Goal: Transaction & Acquisition: Purchase product/service

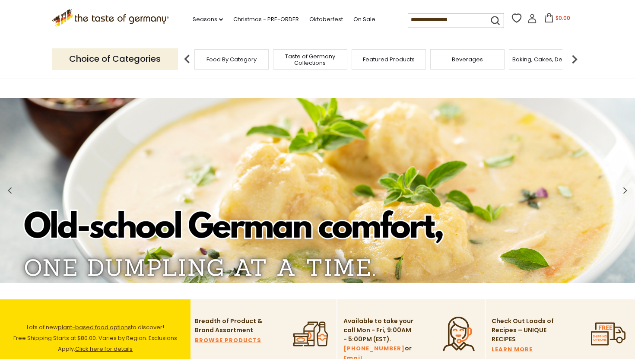
click at [573, 64] on img at bounding box center [574, 59] width 17 height 17
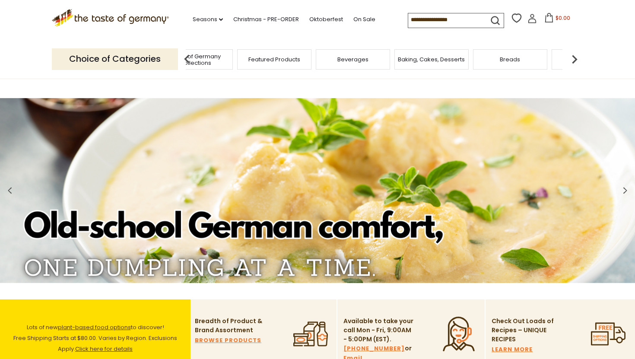
click at [573, 64] on img at bounding box center [574, 59] width 17 height 17
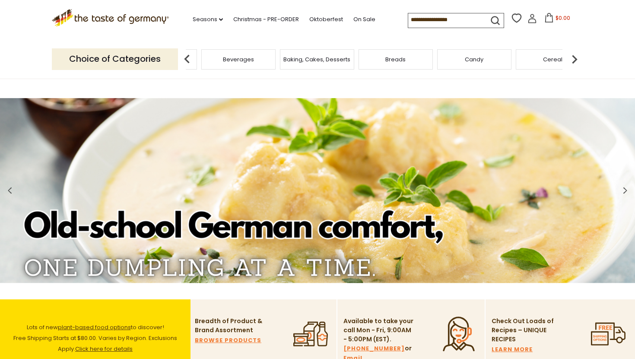
click at [573, 64] on img at bounding box center [574, 59] width 17 height 17
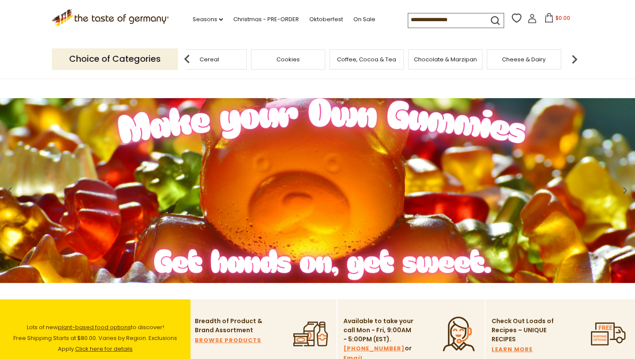
click at [573, 64] on img at bounding box center [574, 59] width 17 height 17
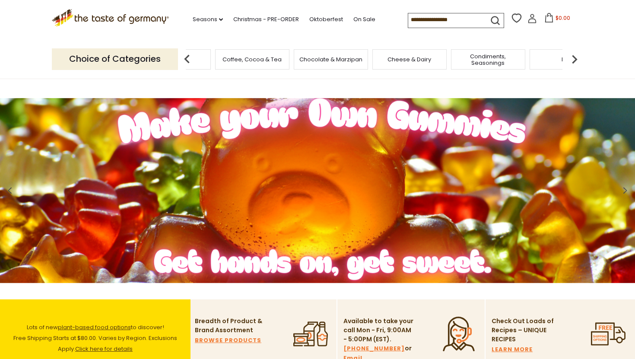
click at [573, 64] on img at bounding box center [574, 59] width 17 height 17
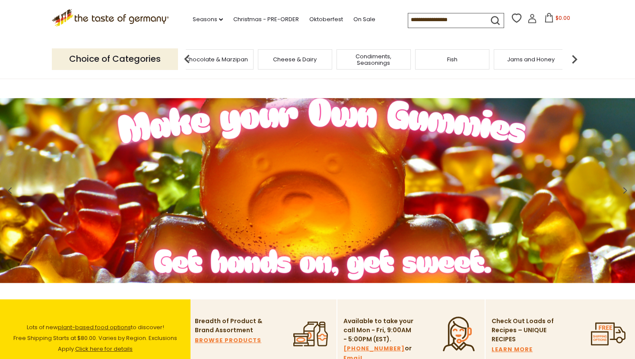
click at [573, 64] on img at bounding box center [574, 59] width 17 height 17
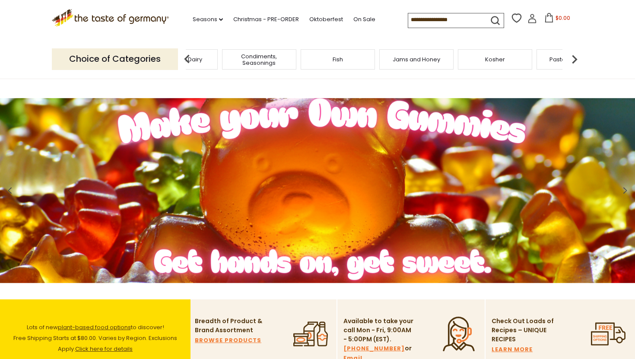
click at [573, 64] on img at bounding box center [574, 59] width 17 height 17
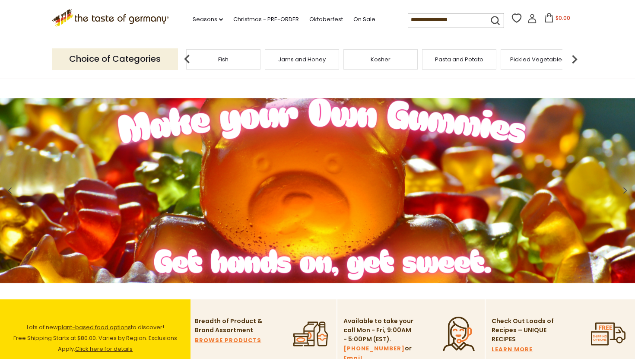
click at [573, 63] on img at bounding box center [574, 59] width 17 height 17
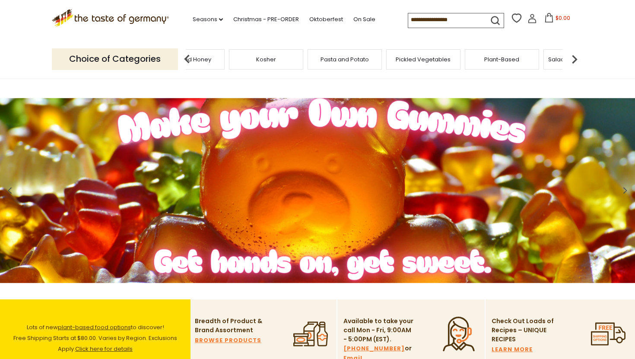
click at [573, 63] on img at bounding box center [574, 59] width 17 height 17
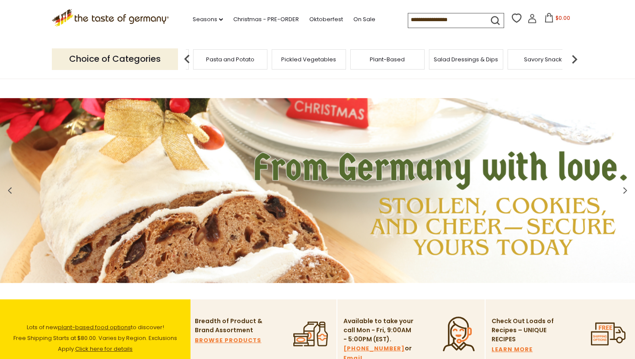
click at [573, 63] on img at bounding box center [574, 59] width 17 height 17
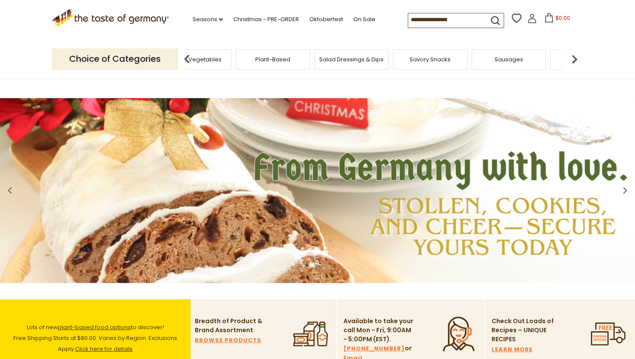
click at [573, 63] on img at bounding box center [574, 59] width 17 height 17
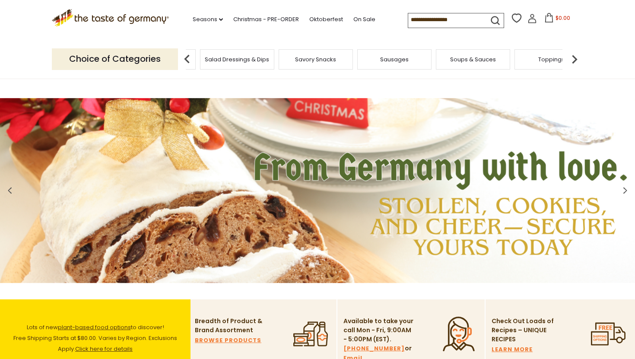
click at [344, 62] on div "Savory Snacks" at bounding box center [316, 59] width 74 height 20
click at [334, 63] on span "Savory Snacks" at bounding box center [322, 59] width 41 height 6
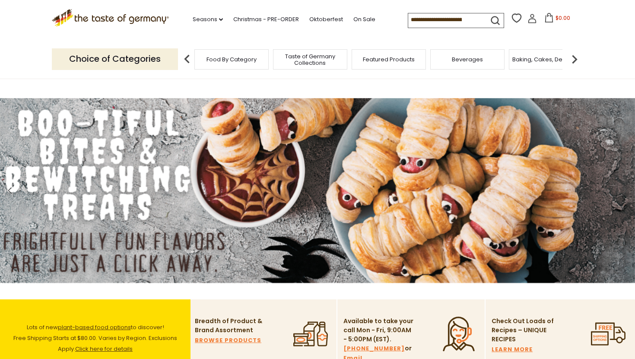
click at [230, 62] on span "Food By Category" at bounding box center [232, 59] width 50 height 6
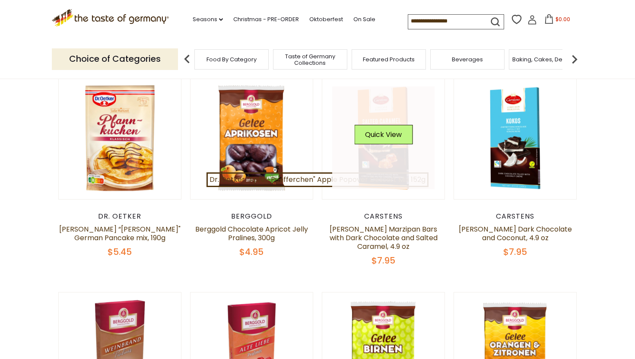
scroll to position [100, 0]
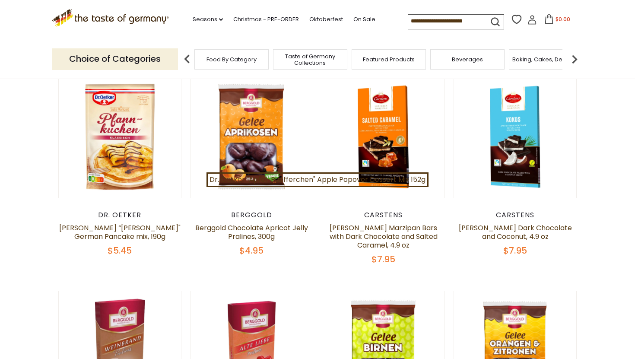
click at [573, 58] on img at bounding box center [574, 59] width 17 height 17
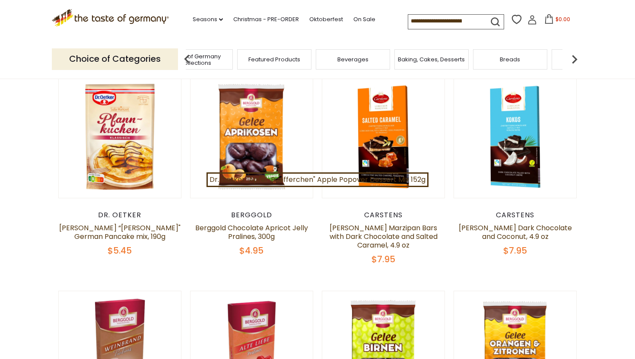
click at [573, 58] on img at bounding box center [574, 59] width 17 height 17
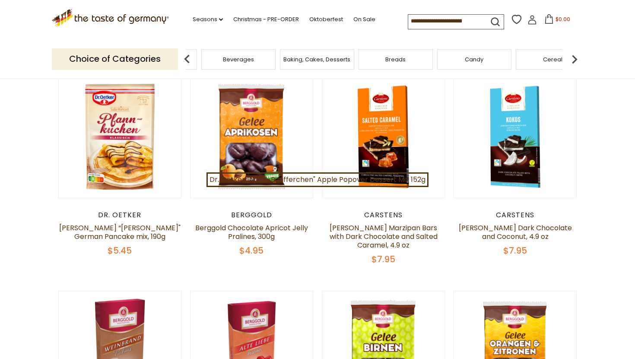
click at [573, 58] on img at bounding box center [574, 59] width 17 height 17
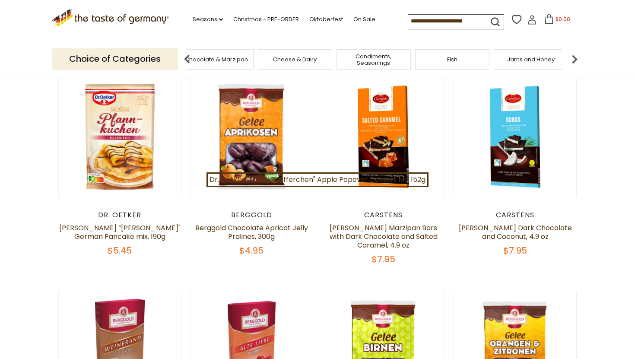
click at [573, 58] on img at bounding box center [574, 59] width 17 height 17
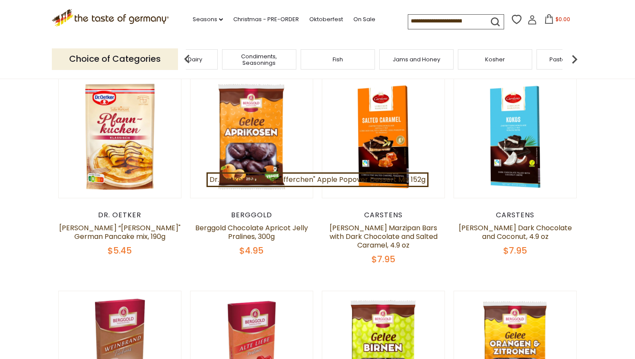
click at [573, 58] on img at bounding box center [574, 59] width 17 height 17
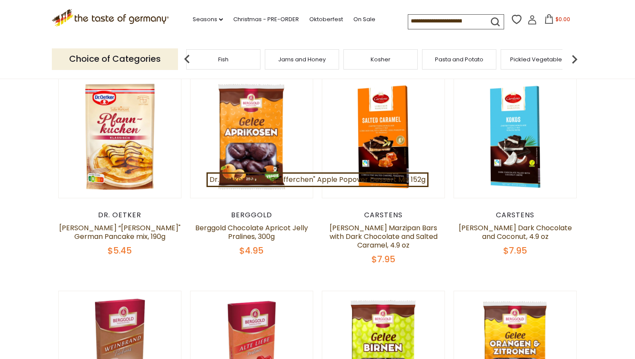
click at [573, 58] on img at bounding box center [574, 59] width 17 height 17
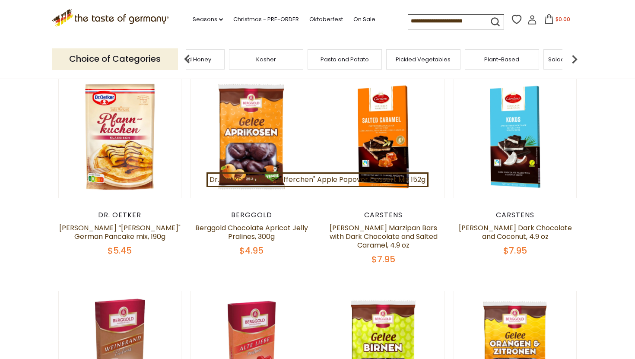
click at [573, 58] on img at bounding box center [574, 59] width 17 height 17
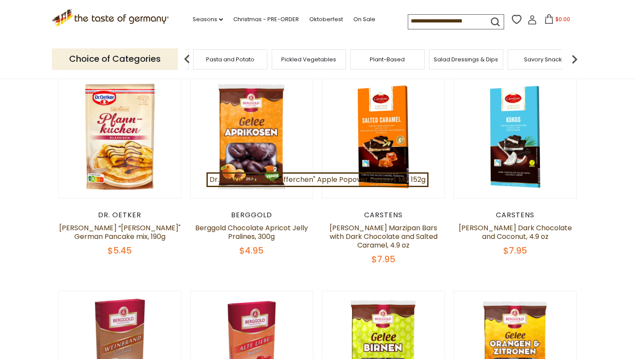
click at [573, 58] on img at bounding box center [574, 59] width 17 height 17
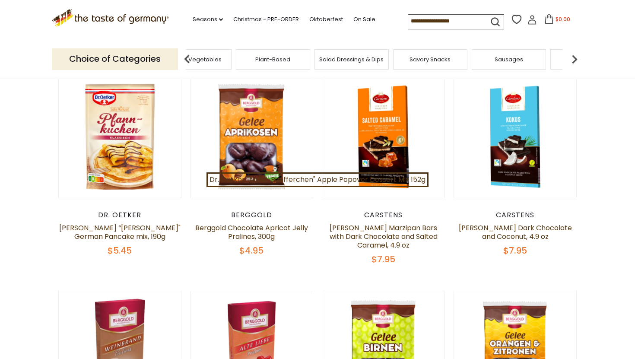
click at [458, 66] on div "Savory Snacks" at bounding box center [430, 59] width 74 height 20
click at [442, 66] on div "Savory Snacks" at bounding box center [437, 59] width 74 height 20
click at [430, 60] on span "Savory Snacks" at bounding box center [436, 59] width 41 height 6
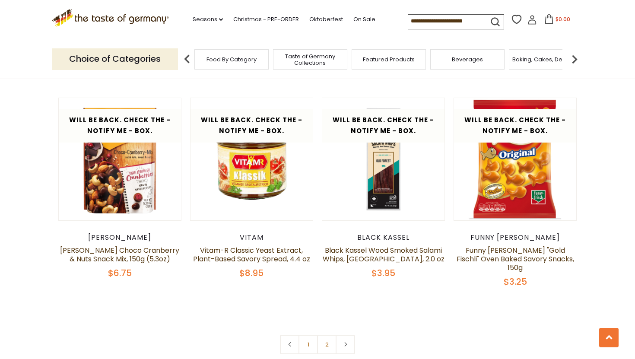
scroll to position [1941, 0]
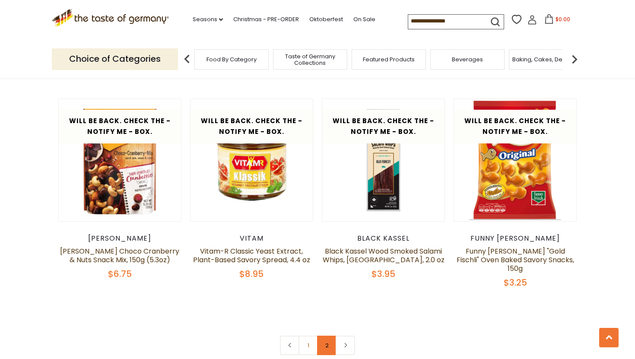
click at [322, 336] on link "2" at bounding box center [326, 345] width 19 height 19
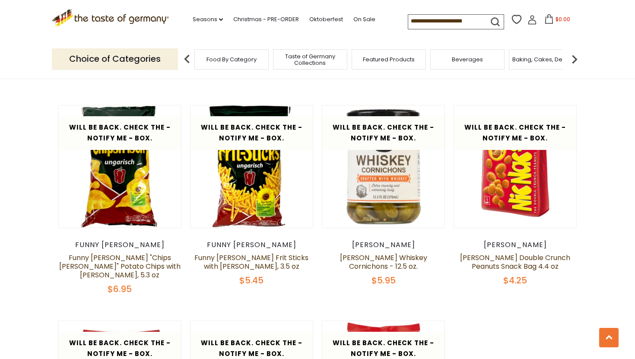
scroll to position [432, 0]
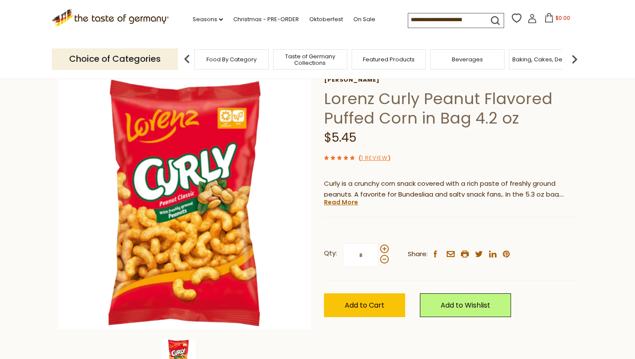
scroll to position [53, 0]
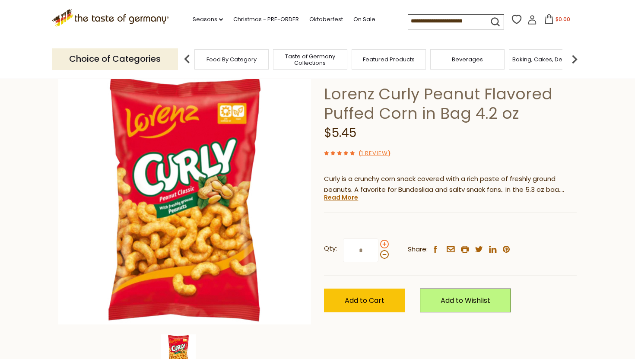
click at [384, 246] on span at bounding box center [384, 244] width 9 height 9
click at [378, 246] on input "*" at bounding box center [360, 250] width 35 height 24
type input "*"
click at [385, 302] on button "Add to Cart" at bounding box center [364, 301] width 81 height 24
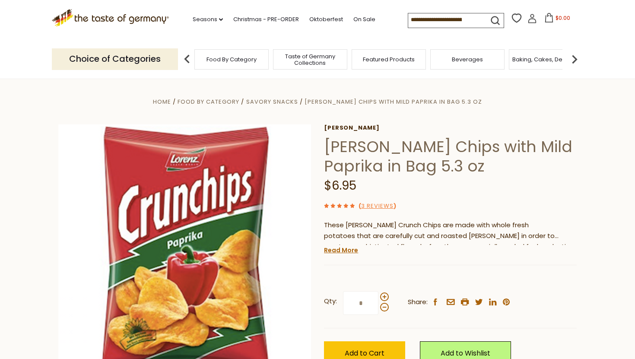
scroll to position [75, 0]
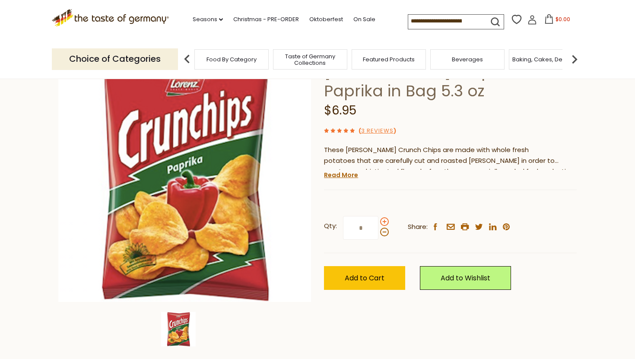
click at [385, 222] on span at bounding box center [384, 221] width 9 height 9
click at [378, 222] on input "*" at bounding box center [360, 228] width 35 height 24
click at [385, 222] on span at bounding box center [384, 221] width 9 height 9
click at [378, 222] on input "*" at bounding box center [360, 228] width 35 height 24
click at [384, 233] on span at bounding box center [384, 232] width 9 height 9
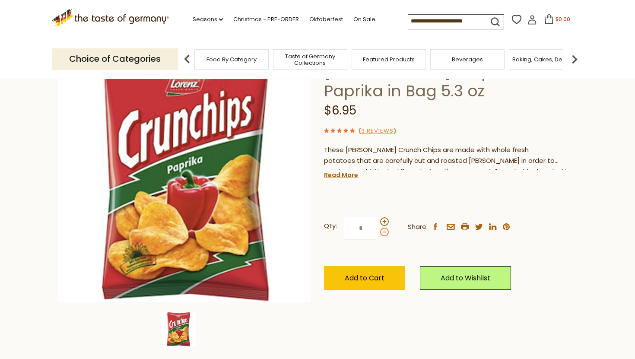
click at [378, 233] on input "*" at bounding box center [360, 228] width 35 height 24
type input "*"
click at [367, 280] on span "Add to Cart" at bounding box center [365, 278] width 40 height 10
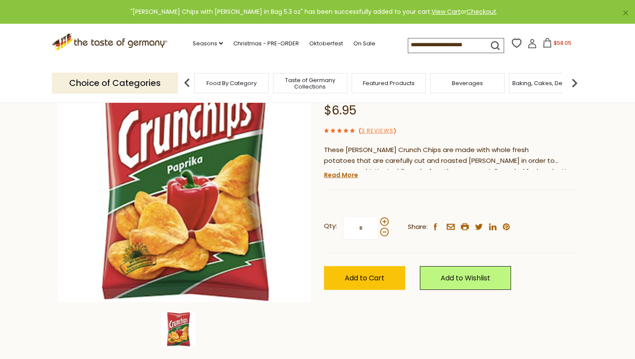
click at [548, 47] on icon at bounding box center [548, 43] width 10 height 10
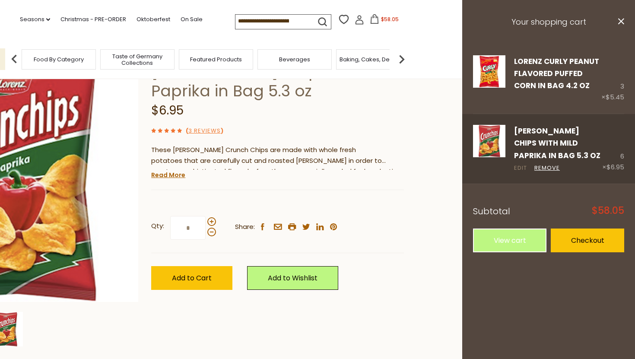
click at [522, 165] on link "Edit" at bounding box center [520, 168] width 13 height 9
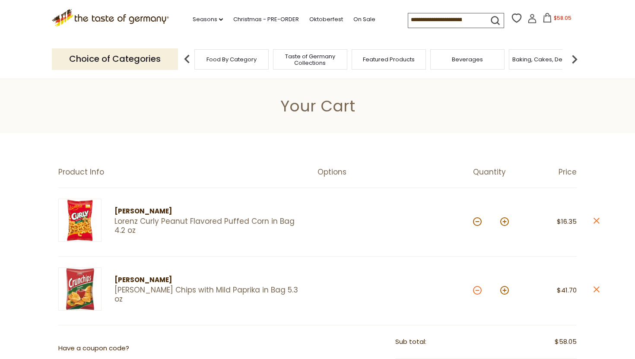
click at [477, 288] on button at bounding box center [477, 290] width 9 height 9
type input "*"
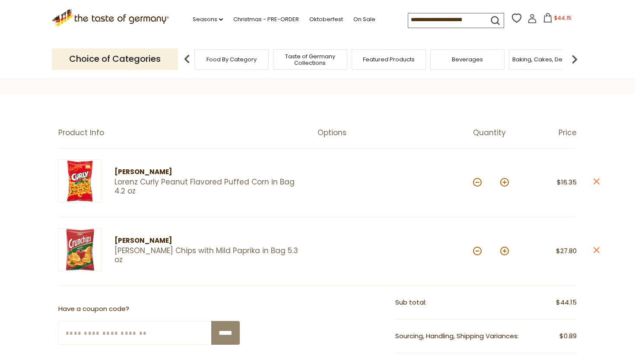
scroll to position [41, 0]
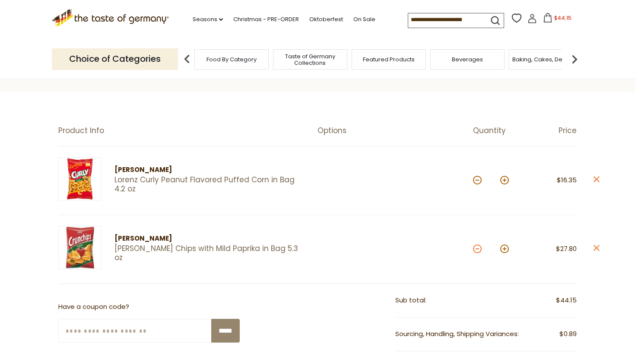
click at [479, 251] on button at bounding box center [477, 249] width 9 height 9
type input "*"
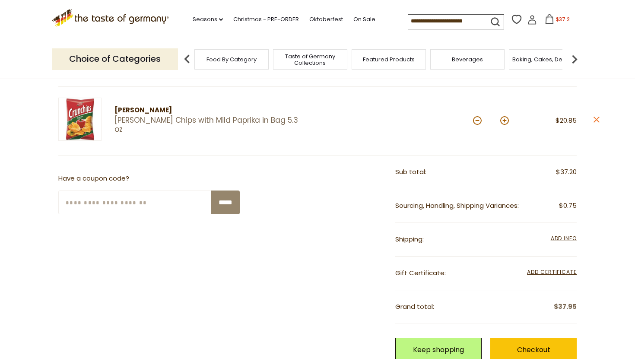
scroll to position [170, 0]
click at [568, 237] on span "Add Info" at bounding box center [564, 237] width 26 height 7
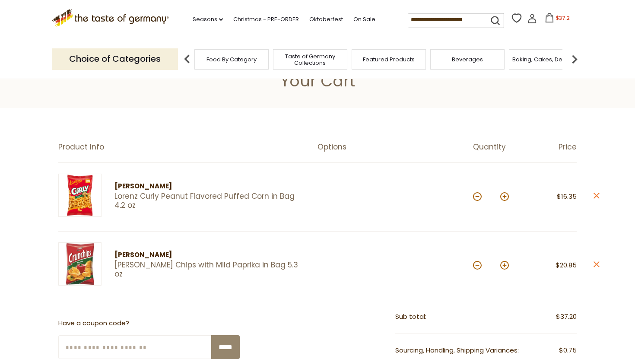
scroll to position [0, 0]
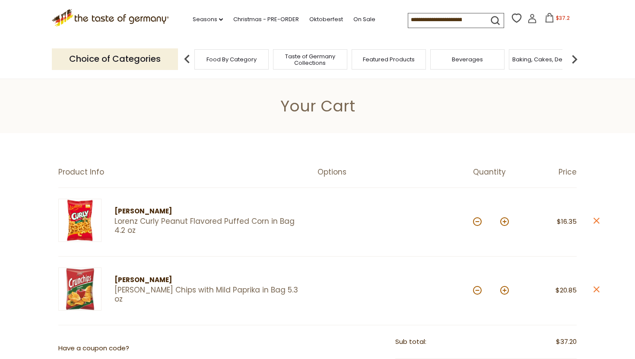
click at [572, 62] on img at bounding box center [574, 59] width 17 height 17
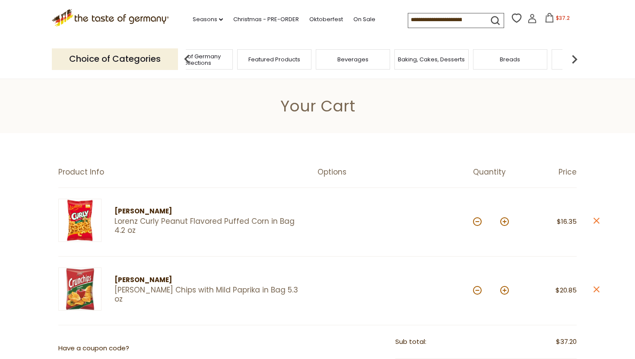
click at [572, 62] on img at bounding box center [574, 59] width 17 height 17
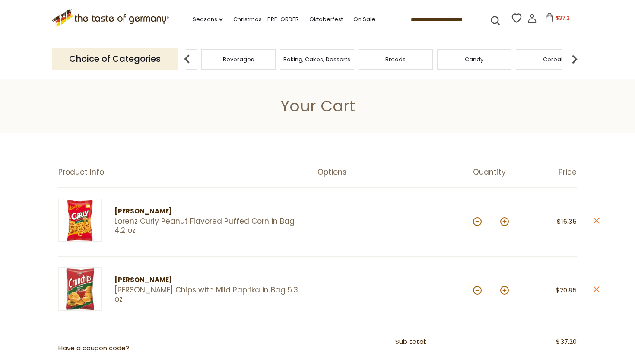
click at [572, 62] on img at bounding box center [574, 59] width 17 height 17
click at [368, 64] on div "Candy" at bounding box center [360, 59] width 74 height 20
click at [371, 60] on span "Candy" at bounding box center [366, 59] width 19 height 6
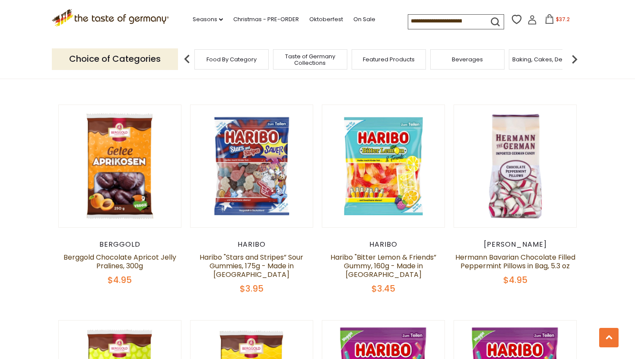
scroll to position [1086, 0]
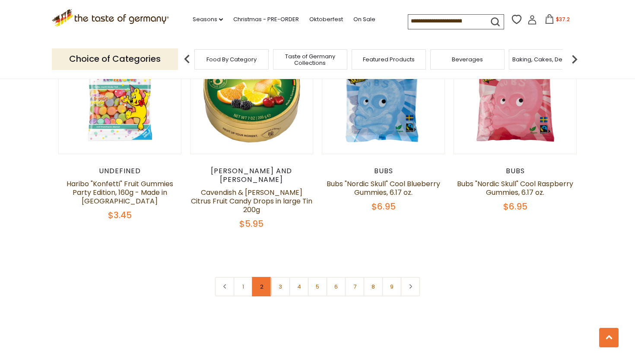
click at [264, 277] on link "2" at bounding box center [261, 286] width 19 height 19
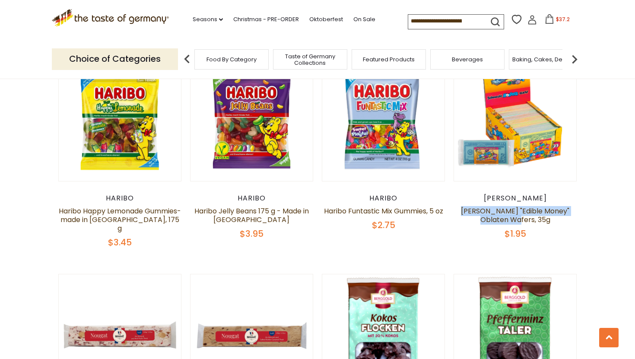
scroll to position [1135, 0]
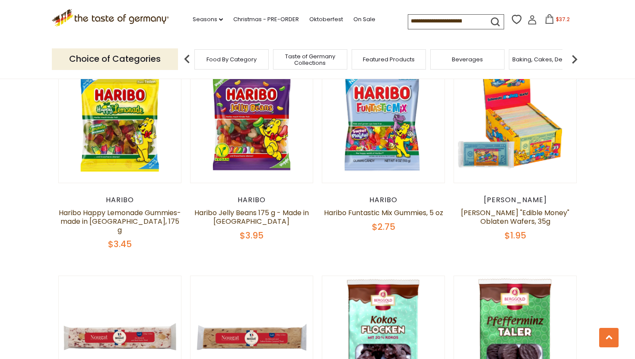
click at [599, 210] on section "**********" at bounding box center [317, 176] width 635 height 2149
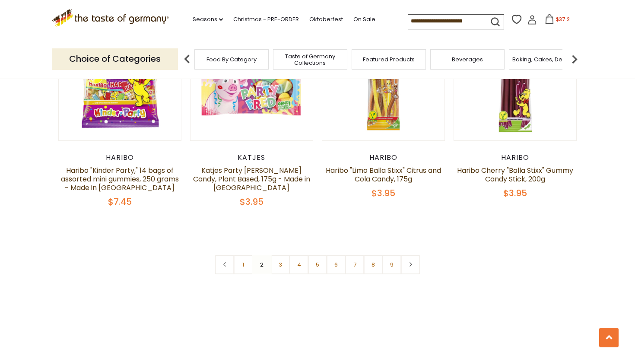
scroll to position [2043, 0]
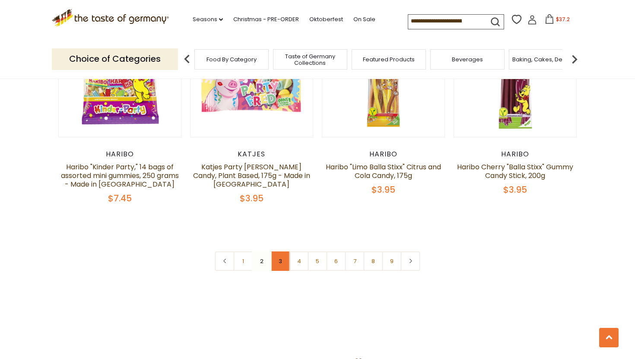
click at [281, 251] on link "3" at bounding box center [280, 260] width 19 height 19
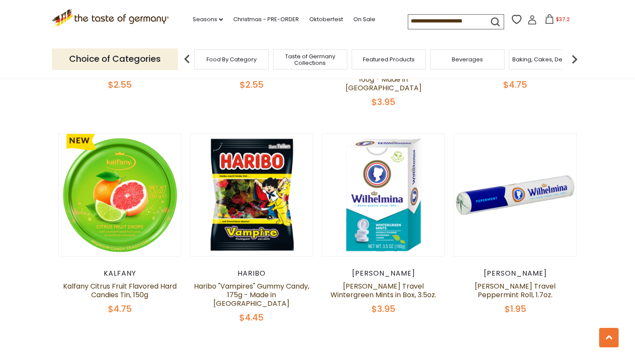
scroll to position [1936, 0]
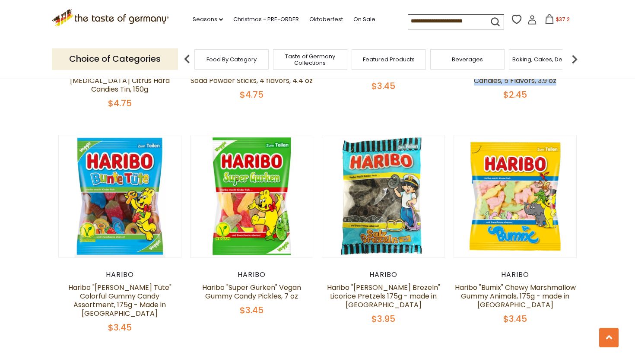
scroll to position [1936, 0]
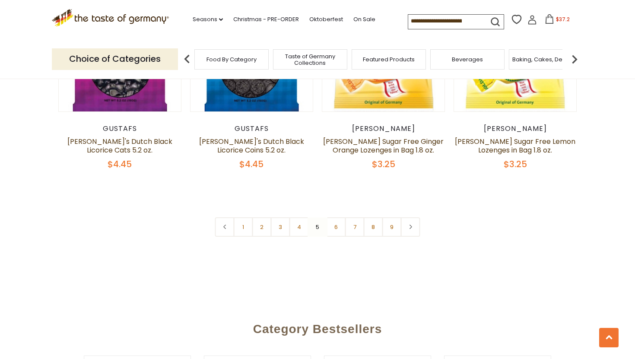
scroll to position [2082, 0]
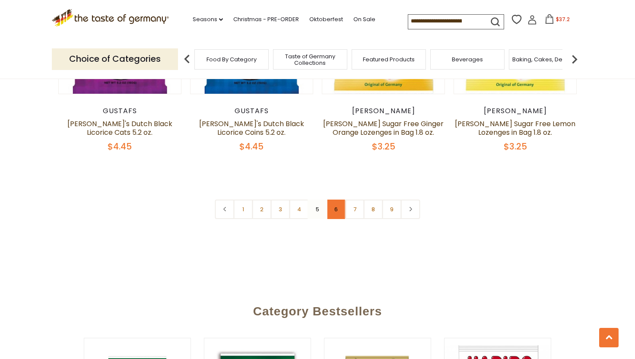
click at [333, 200] on link "6" at bounding box center [336, 209] width 19 height 19
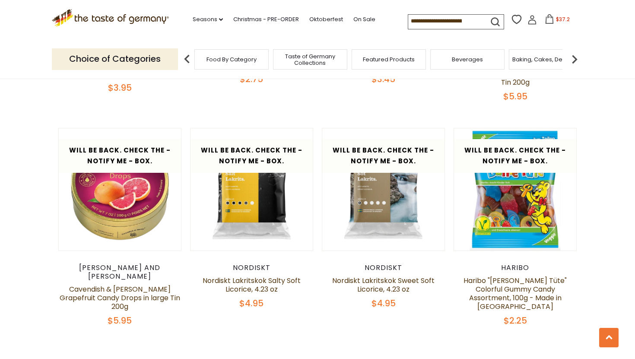
scroll to position [1948, 0]
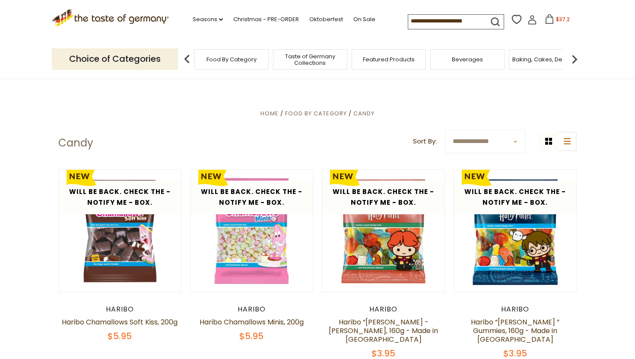
scroll to position [247, 0]
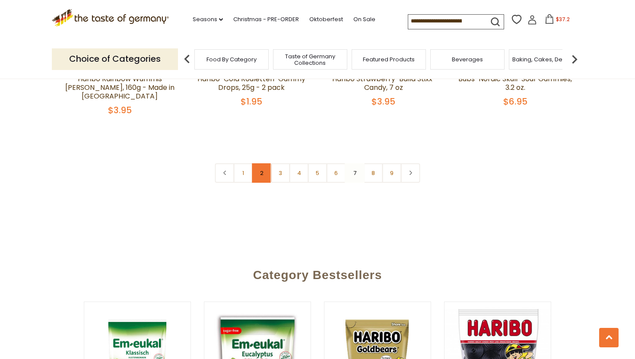
click at [261, 163] on link "2" at bounding box center [261, 172] width 19 height 19
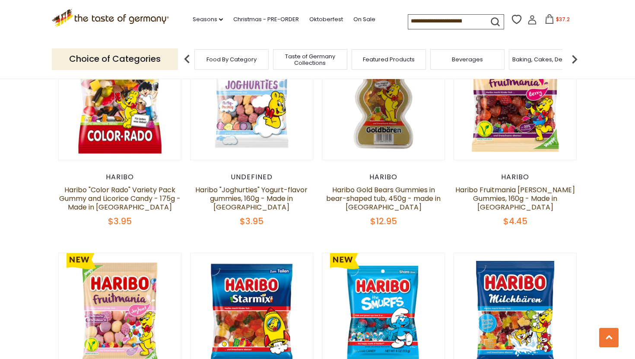
scroll to position [294, 0]
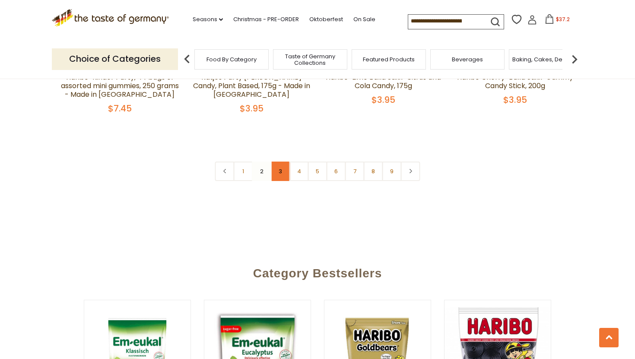
click at [276, 162] on link "3" at bounding box center [280, 171] width 19 height 19
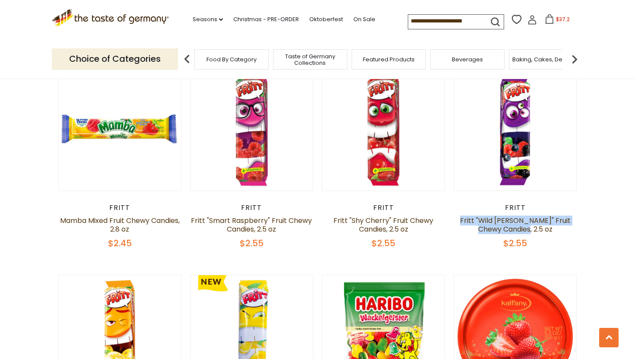
scroll to position [1668, 0]
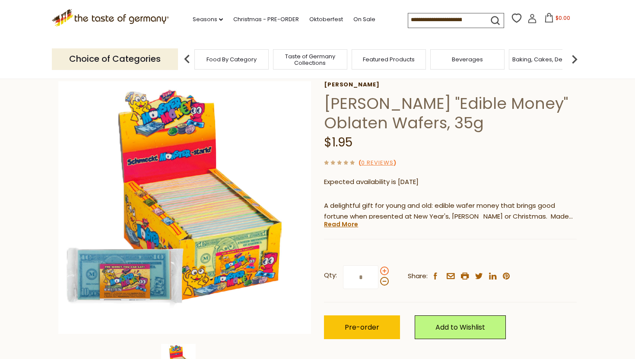
scroll to position [45, 0]
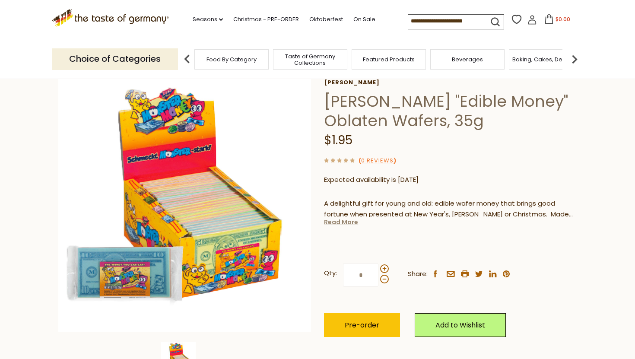
click at [351, 224] on link "Read More" at bounding box center [341, 222] width 34 height 9
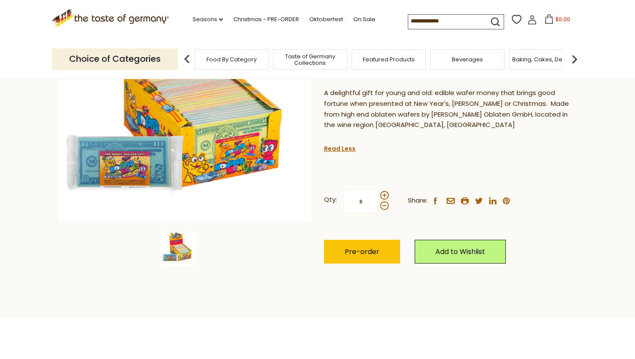
scroll to position [85, 0]
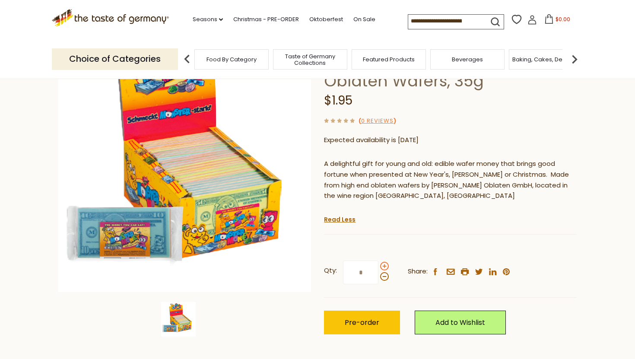
click at [384, 267] on span at bounding box center [384, 266] width 9 height 9
click at [378, 267] on input "*" at bounding box center [360, 273] width 35 height 24
click at [384, 267] on span at bounding box center [384, 266] width 9 height 9
click at [378, 267] on input "*" at bounding box center [360, 273] width 35 height 24
type input "*"
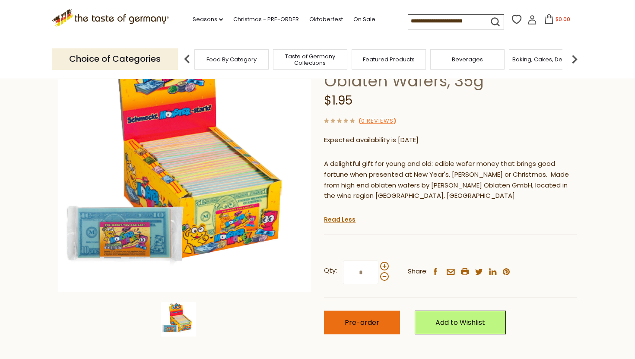
click at [374, 320] on span "Pre-order" at bounding box center [362, 323] width 35 height 10
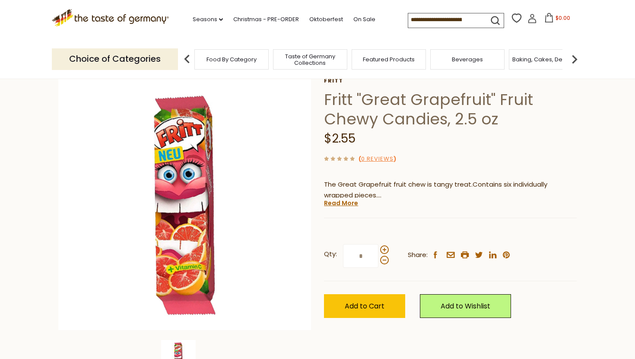
scroll to position [48, 0]
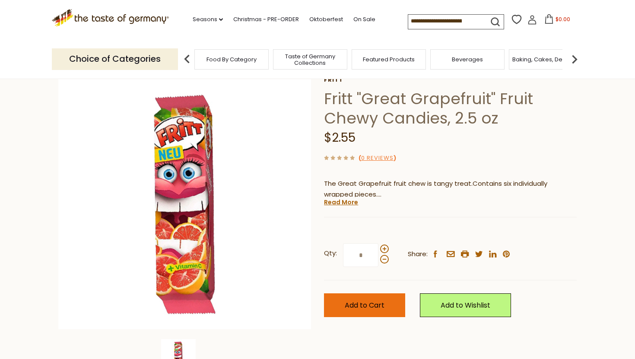
click at [361, 314] on button "Add to Cart" at bounding box center [364, 305] width 81 height 24
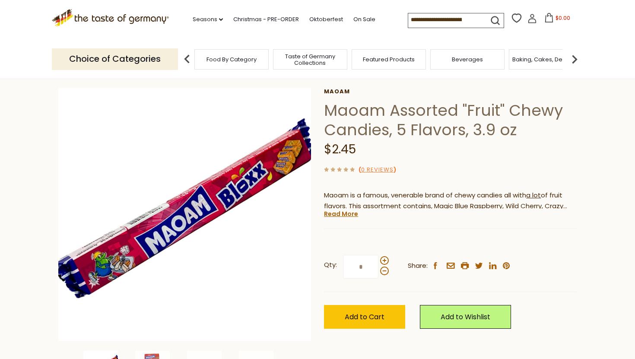
scroll to position [33, 0]
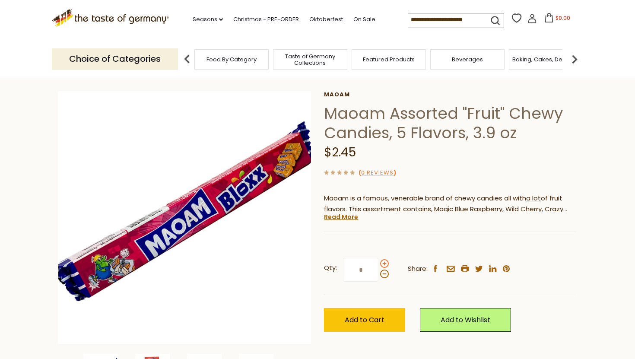
click at [385, 261] on span at bounding box center [384, 263] width 9 height 9
click at [378, 261] on input "*" at bounding box center [360, 270] width 35 height 24
type input "*"
click at [362, 321] on span "Add to Cart" at bounding box center [365, 320] width 40 height 10
click at [559, 14] on button "$69.6" at bounding box center [557, 19] width 37 height 13
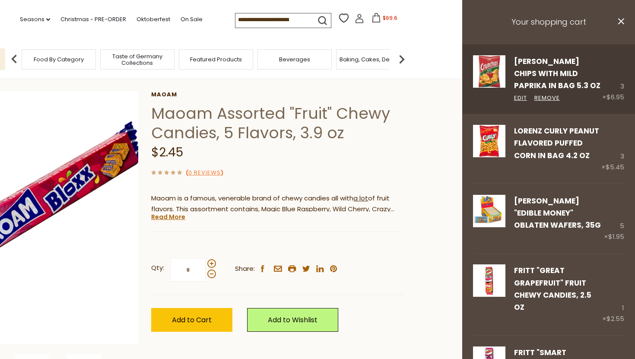
scroll to position [438, 0]
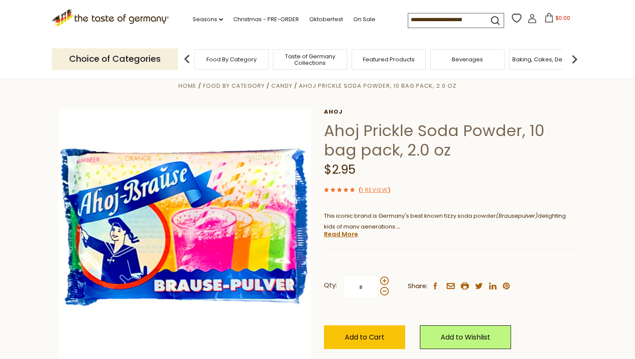
scroll to position [15, 0]
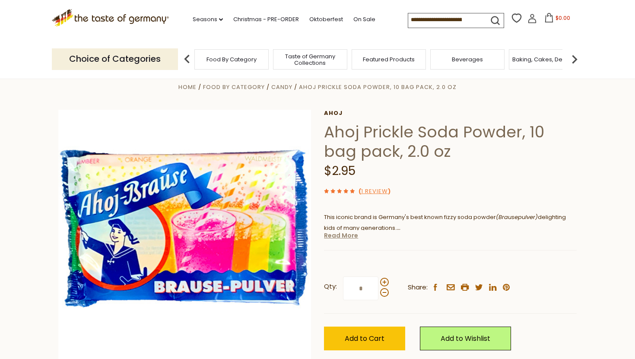
click at [348, 236] on link "Read More" at bounding box center [341, 235] width 34 height 9
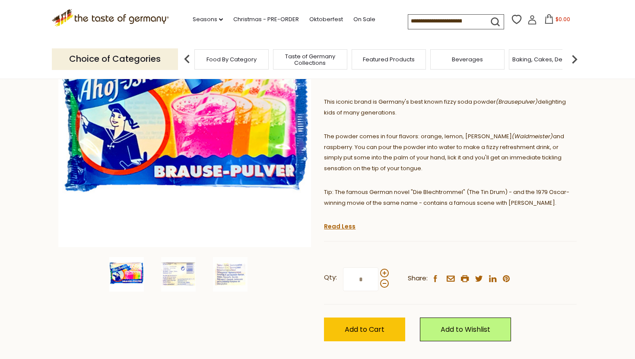
scroll to position [130, 0]
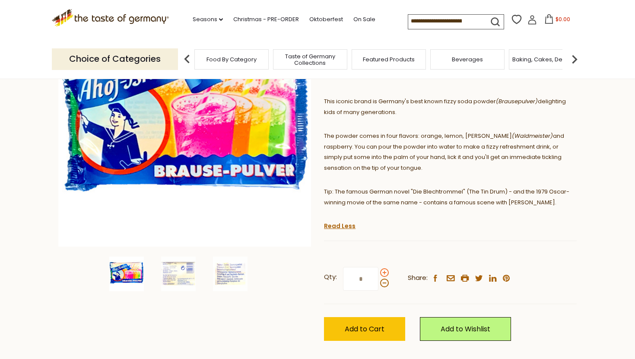
click at [385, 273] on span at bounding box center [384, 272] width 9 height 9
click at [378, 273] on input "*" at bounding box center [360, 279] width 35 height 24
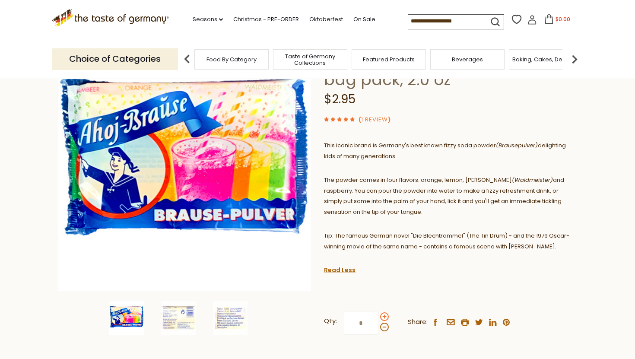
scroll to position [87, 0]
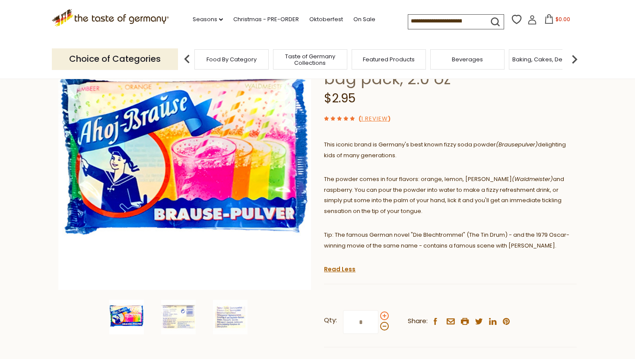
click at [385, 315] on span at bounding box center [384, 315] width 9 height 9
click at [378, 315] on input "*" at bounding box center [360, 322] width 35 height 24
click at [384, 330] on span at bounding box center [384, 326] width 9 height 9
click at [378, 330] on input "*" at bounding box center [360, 322] width 35 height 24
type input "*"
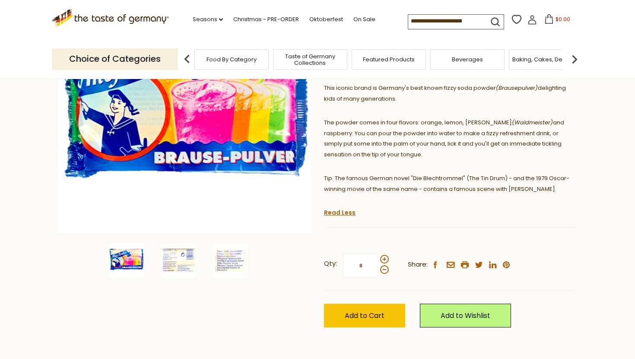
scroll to position [144, 0]
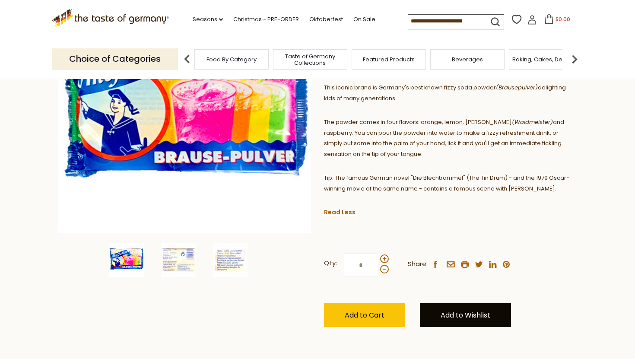
click at [473, 325] on link "Add to Wishlist" at bounding box center [465, 315] width 91 height 24
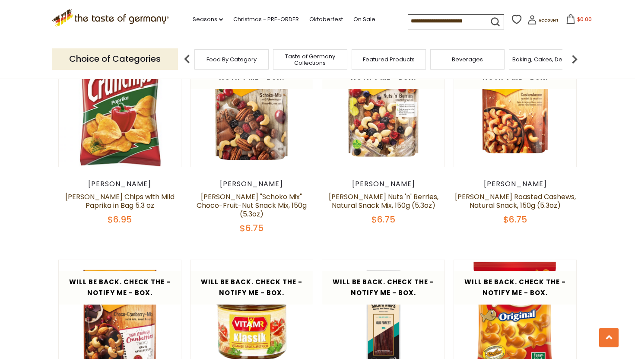
scroll to position [1773, 0]
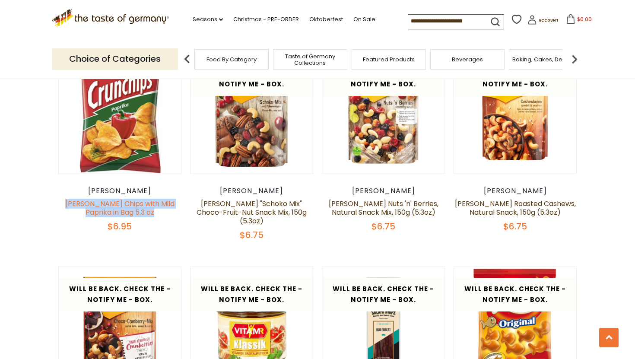
click at [137, 199] on link "[PERSON_NAME] Chips with Mild Paprika in Bag 5.3 oz" at bounding box center [119, 208] width 109 height 19
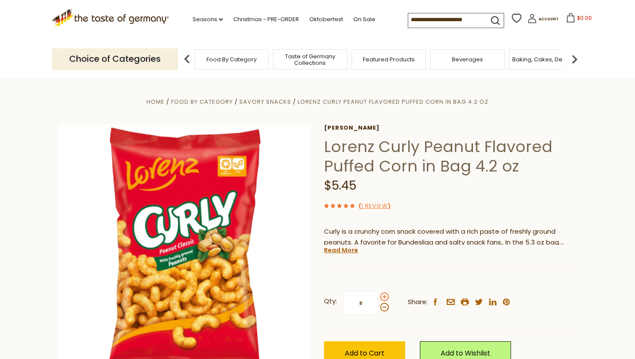
click at [384, 295] on span at bounding box center [384, 296] width 9 height 9
click at [378, 295] on input "*" at bounding box center [360, 303] width 35 height 24
type input "*"
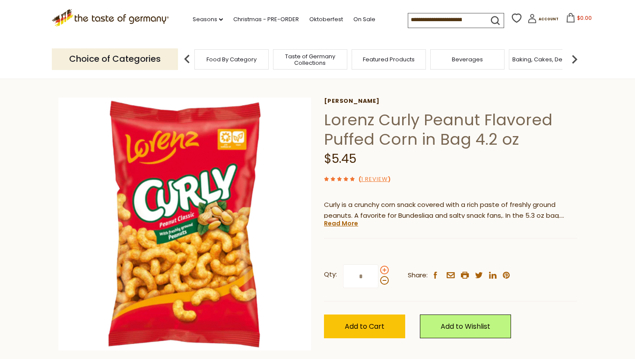
scroll to position [35, 0]
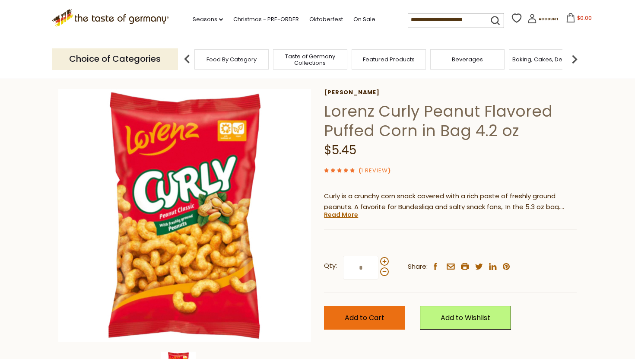
click at [372, 324] on button "Add to Cart" at bounding box center [364, 318] width 81 height 24
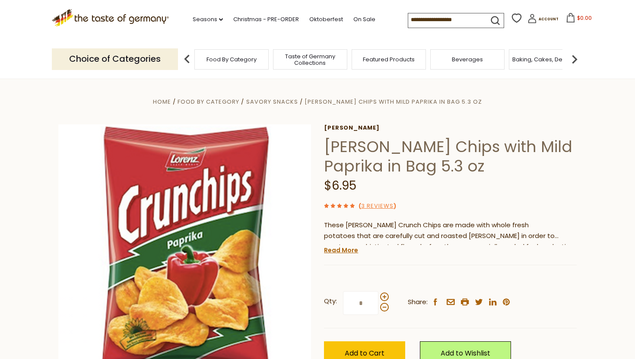
scroll to position [34, 0]
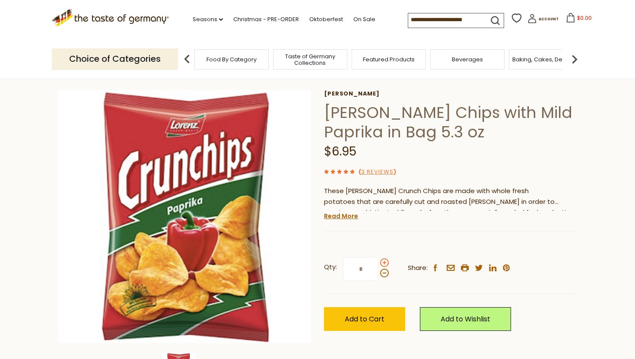
click at [385, 264] on span at bounding box center [384, 262] width 9 height 9
click at [378, 264] on input "*" at bounding box center [360, 269] width 35 height 24
type input "*"
click at [370, 318] on span "Add to Cart" at bounding box center [365, 319] width 40 height 10
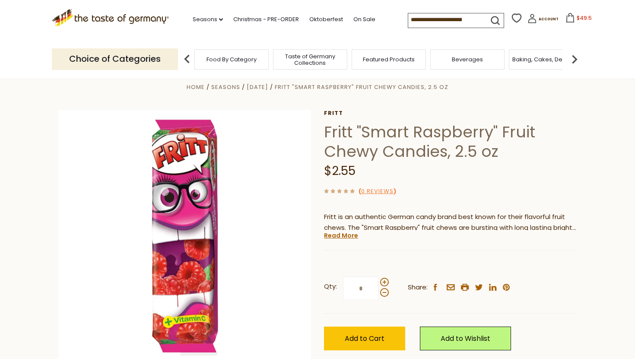
scroll to position [15, 0]
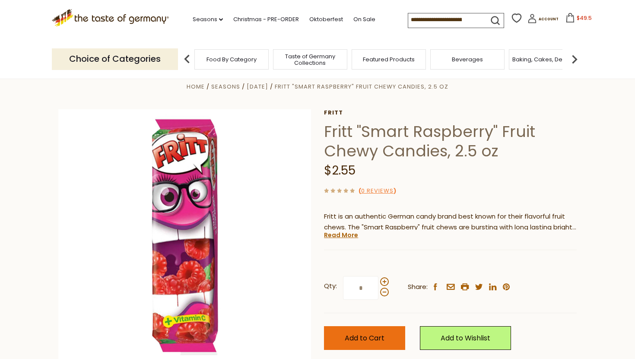
click at [362, 337] on span "Add to Cart" at bounding box center [365, 338] width 40 height 10
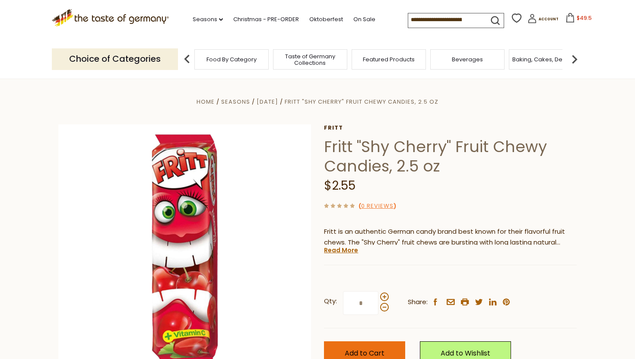
click at [349, 353] on span "Add to Cart" at bounding box center [365, 353] width 40 height 10
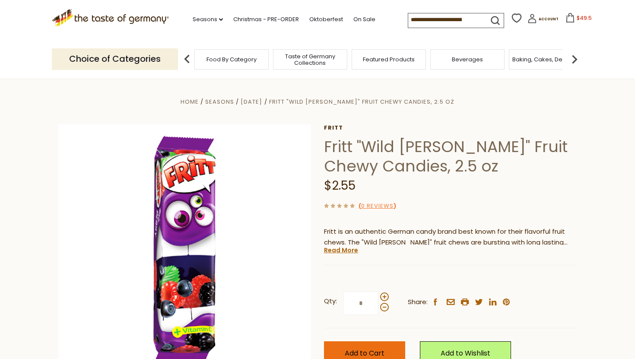
click at [361, 352] on span "Add to Cart" at bounding box center [365, 353] width 40 height 10
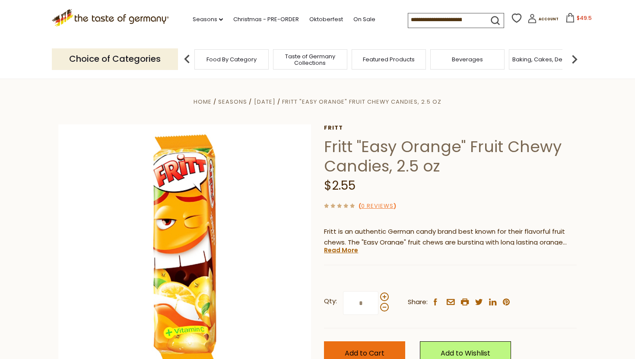
click at [365, 349] on span "Add to Cart" at bounding box center [365, 353] width 40 height 10
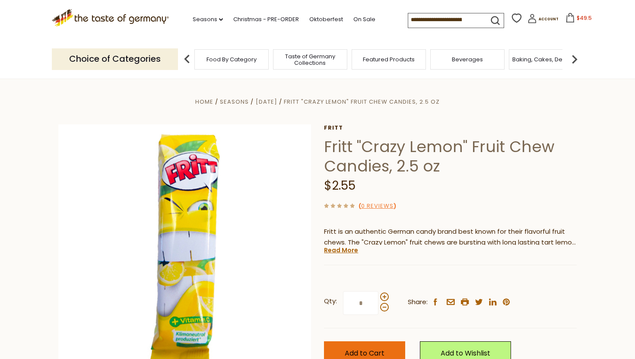
click at [348, 349] on span "Add to Cart" at bounding box center [365, 353] width 40 height 10
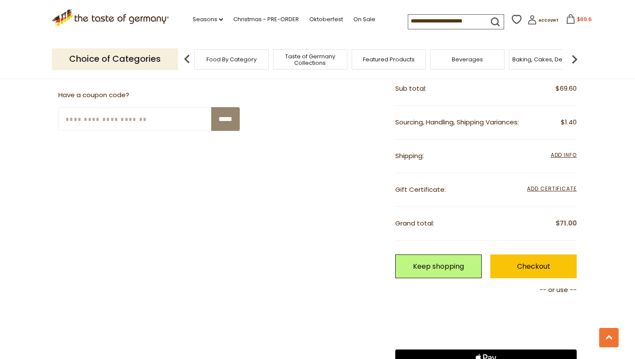
scroll to position [786, 0]
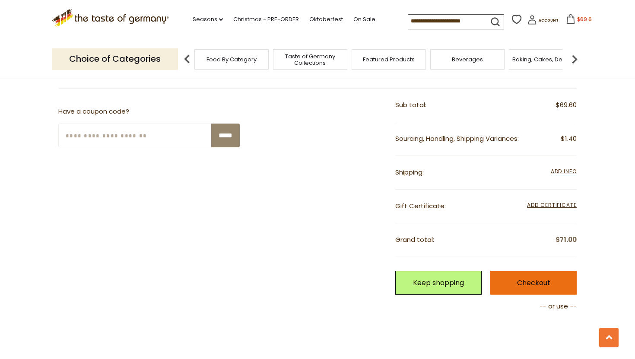
click at [528, 277] on link "Checkout" at bounding box center [533, 283] width 86 height 24
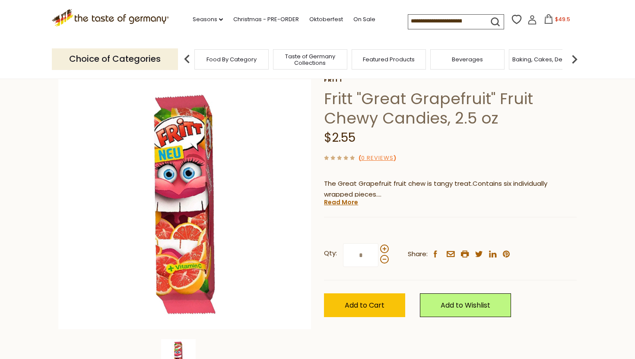
click at [555, 21] on button "$49.5" at bounding box center [557, 20] width 37 height 13
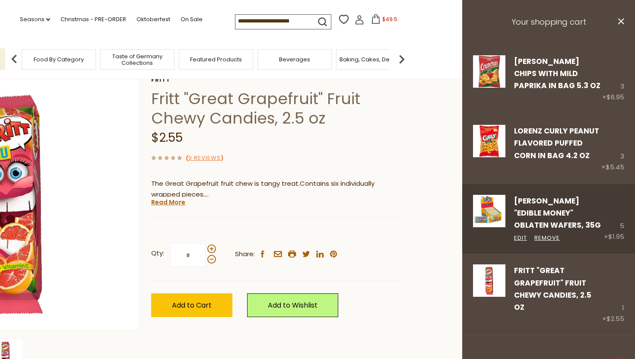
scroll to position [32, 0]
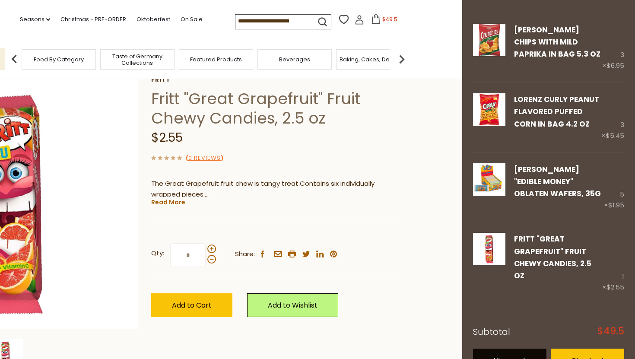
click at [531, 349] on link "View cart" at bounding box center [509, 361] width 73 height 24
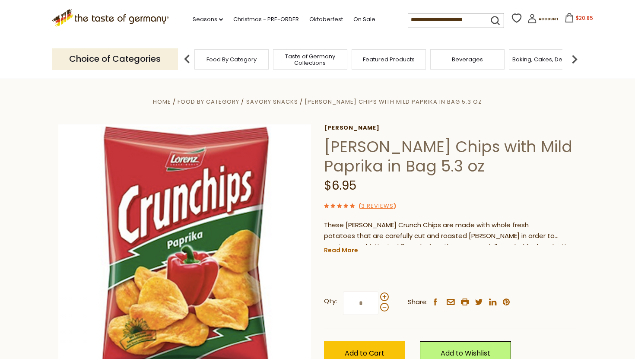
click at [30, 116] on section "Home Food By Category Savory Snacks [PERSON_NAME] Chips with Mild Paprika in Ba…" at bounding box center [317, 271] width 635 height 384
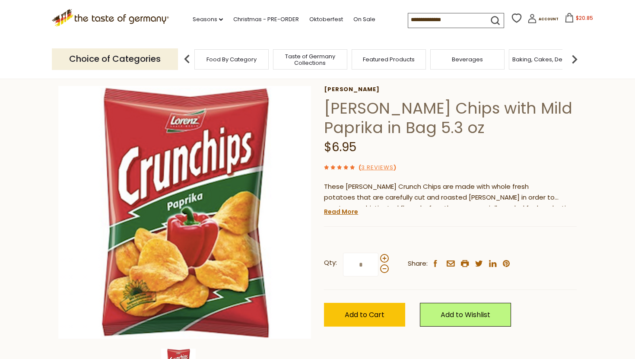
scroll to position [34, 0]
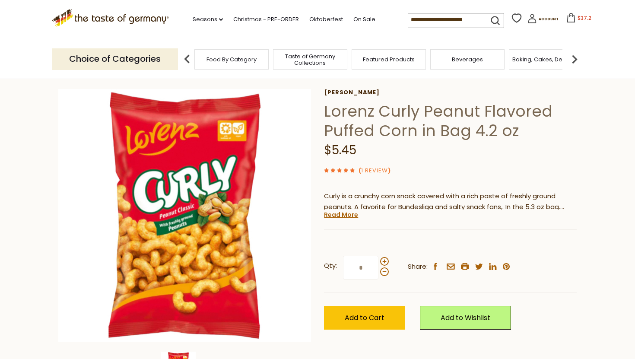
click at [24, 87] on section "Home Food By Category Savory Snacks Lorenz Curly Peanut Flavored Puffed Corn in…" at bounding box center [317, 236] width 635 height 384
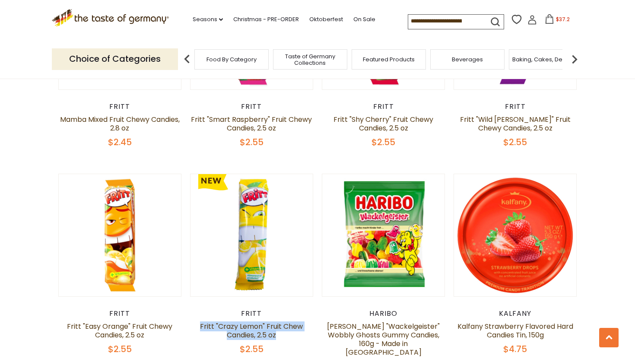
click at [559, 22] on span "$37.2" at bounding box center [563, 19] width 14 height 7
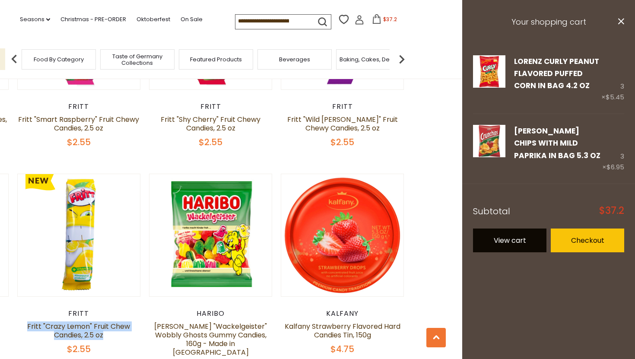
click at [525, 241] on link "View cart" at bounding box center [509, 241] width 73 height 24
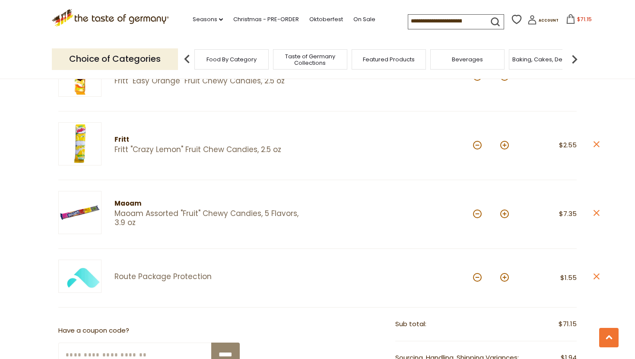
scroll to position [633, 0]
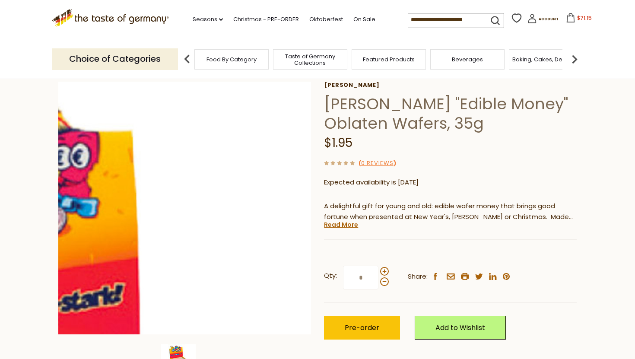
scroll to position [41, 0]
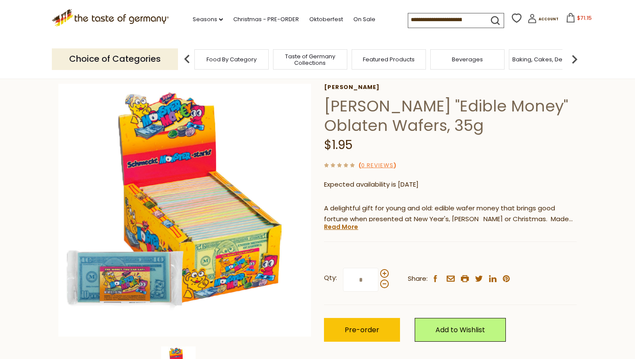
click at [3, 85] on section "Home Food By Category Candy Hoch "Edible Money" Oblaten Wafers, 35g Kuechle Hoc…" at bounding box center [317, 230] width 635 height 384
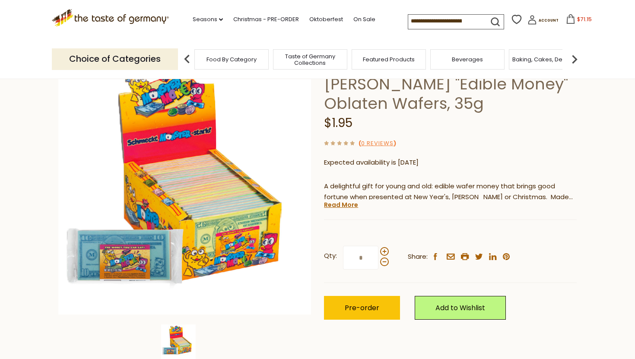
scroll to position [67, 0]
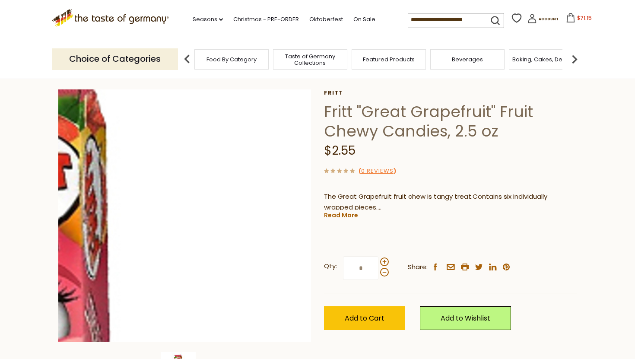
scroll to position [32, 0]
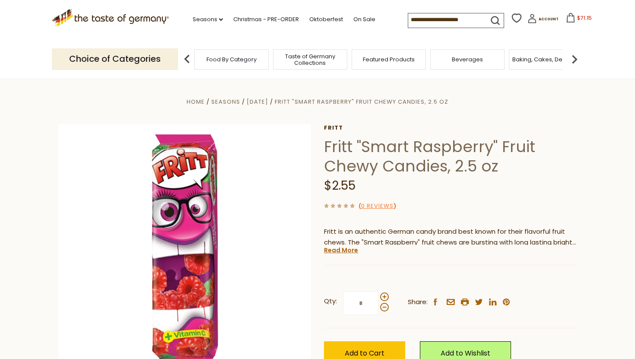
click at [39, 119] on section "Home Seasons [DATE] Fritt "Smart Raspberry" Fruit Chewy Candies, 2.5 oz Fritt F…" at bounding box center [317, 271] width 635 height 384
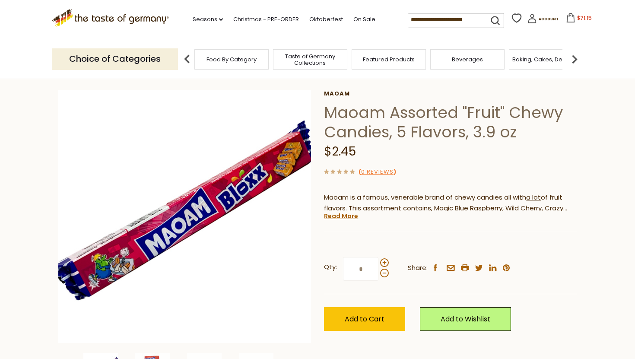
scroll to position [36, 0]
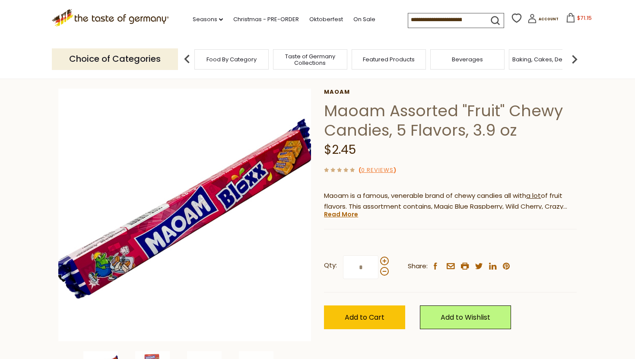
click at [35, 113] on section "Home Food By Category Candy Maoam Assorted "Fruit" Chewy Candies, 5 Flavors, 3.…" at bounding box center [317, 235] width 635 height 384
